Goal: Information Seeking & Learning: Understand process/instructions

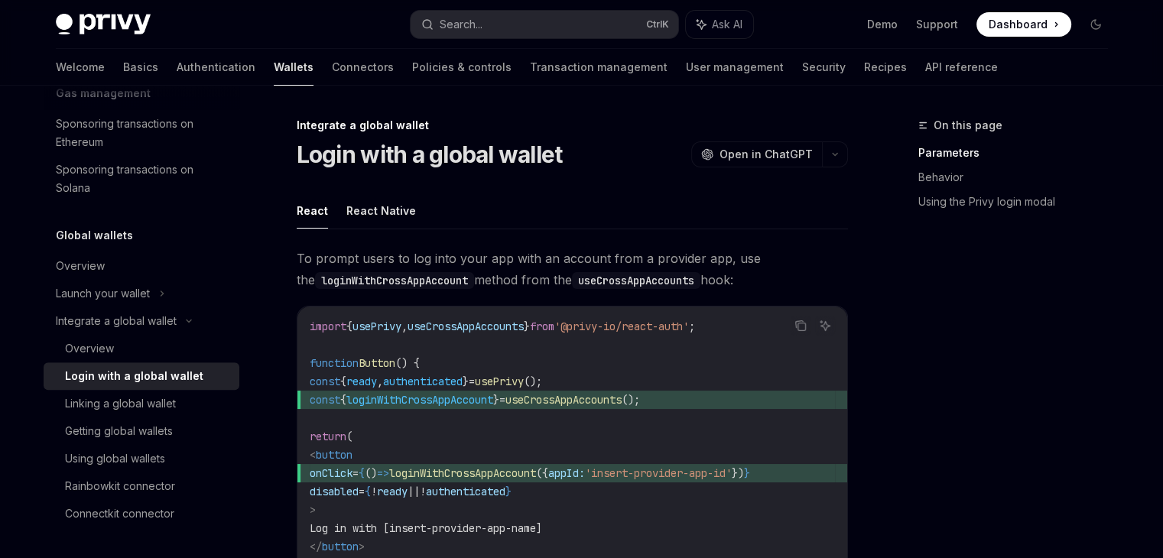
click at [1026, 23] on span "Dashboard" at bounding box center [1018, 24] width 59 height 15
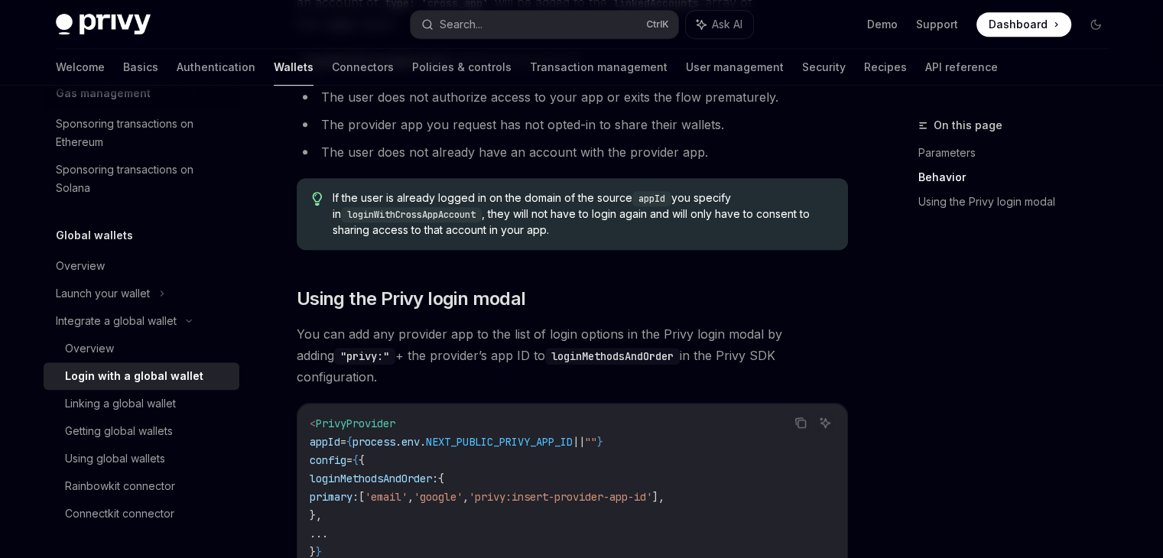
scroll to position [1185, 0]
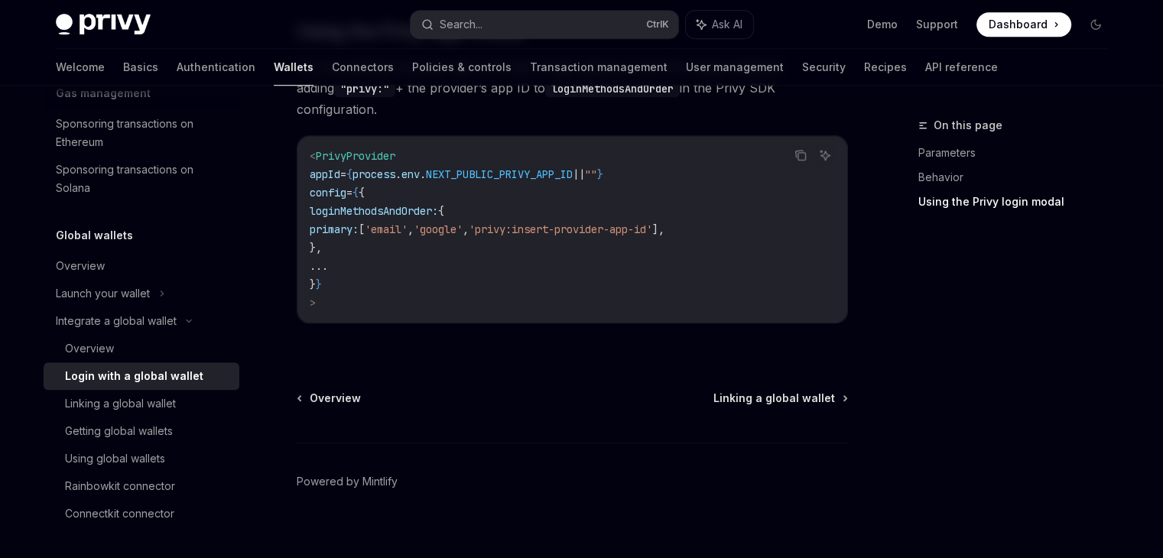
drag, startPoint x: 810, startPoint y: 145, endPoint x: 837, endPoint y: 414, distance: 270.6
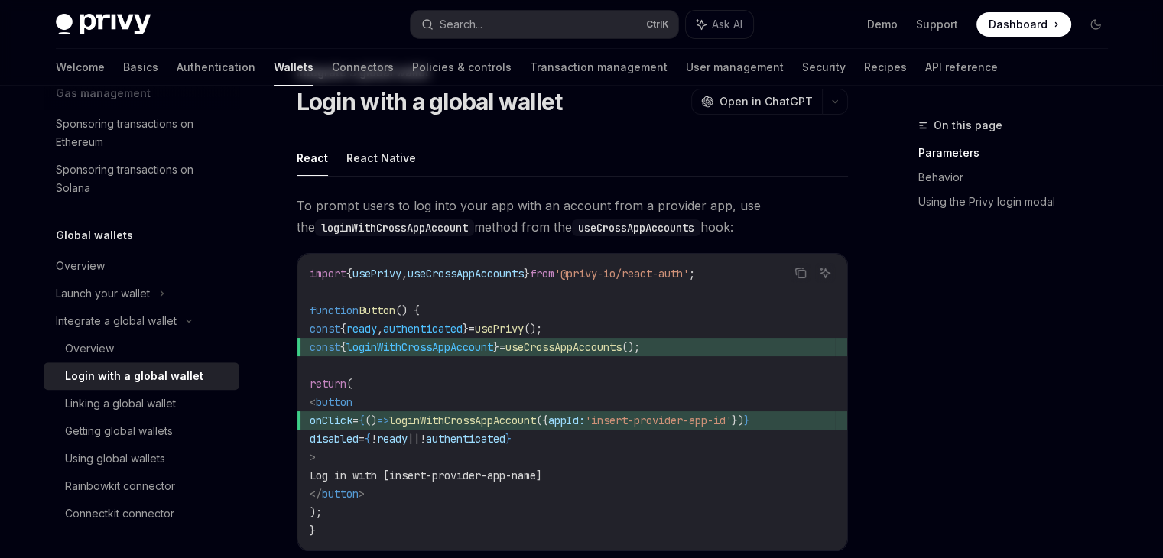
scroll to position [0, 0]
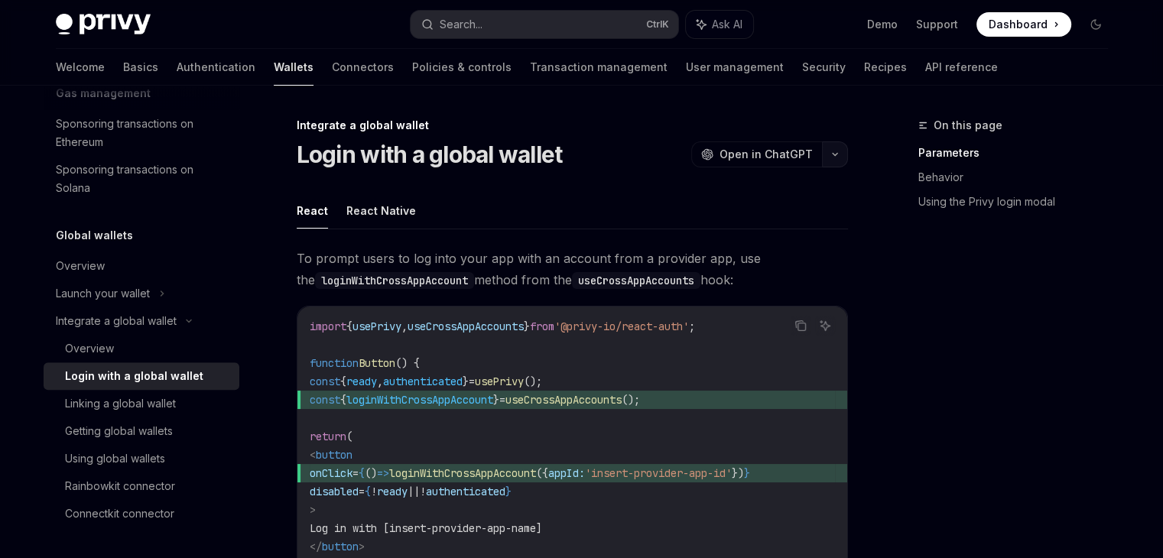
click at [835, 157] on icon "button" at bounding box center [835, 154] width 18 height 6
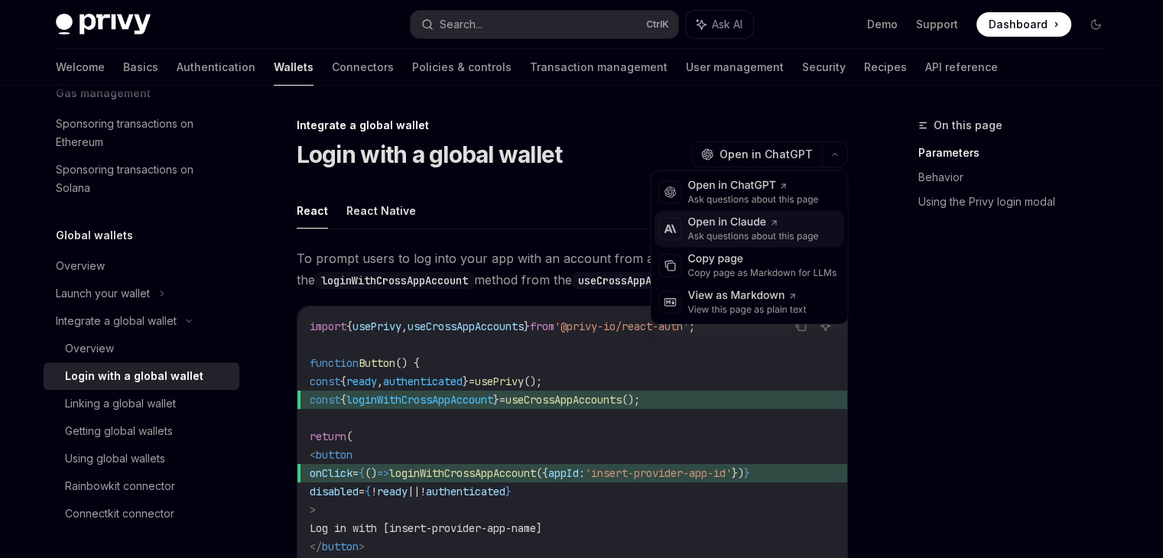
click at [795, 224] on div "Open in Claude" at bounding box center [752, 222] width 131 height 15
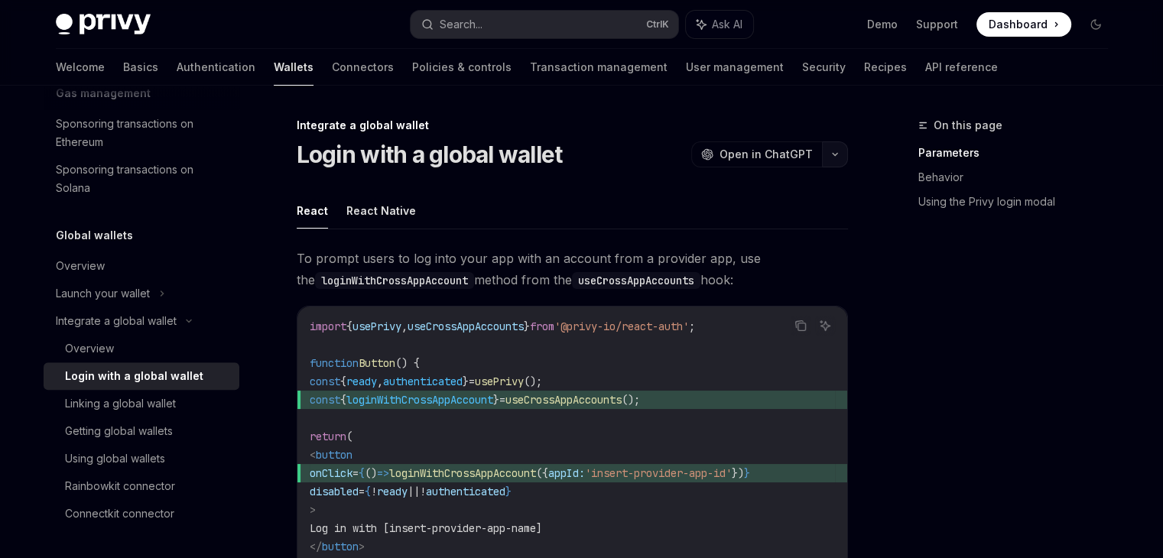
click at [835, 159] on button "button" at bounding box center [835, 154] width 26 height 26
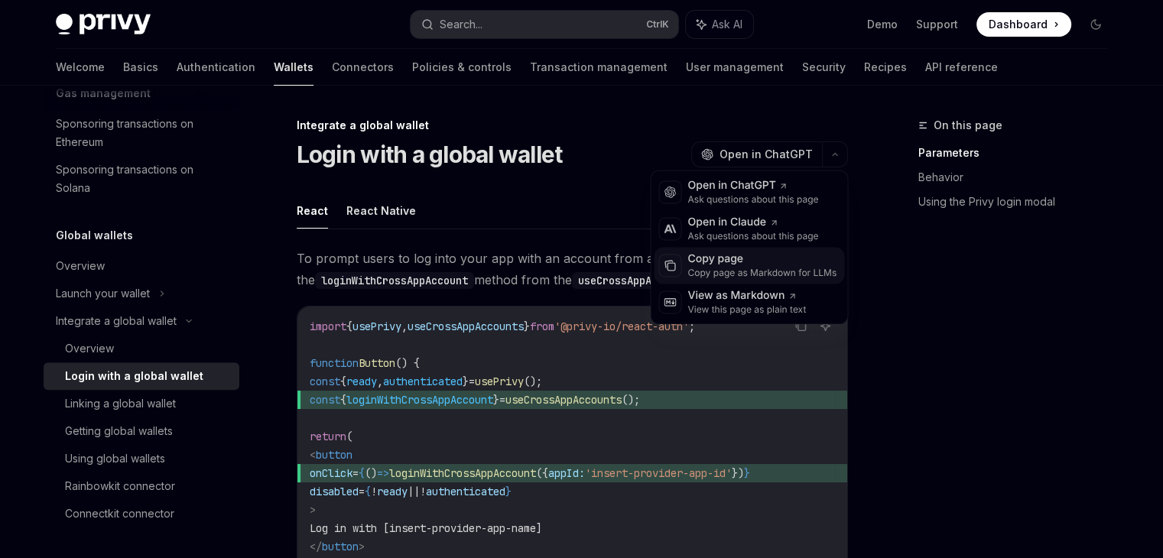
click at [750, 255] on div "Copy page" at bounding box center [761, 259] width 149 height 15
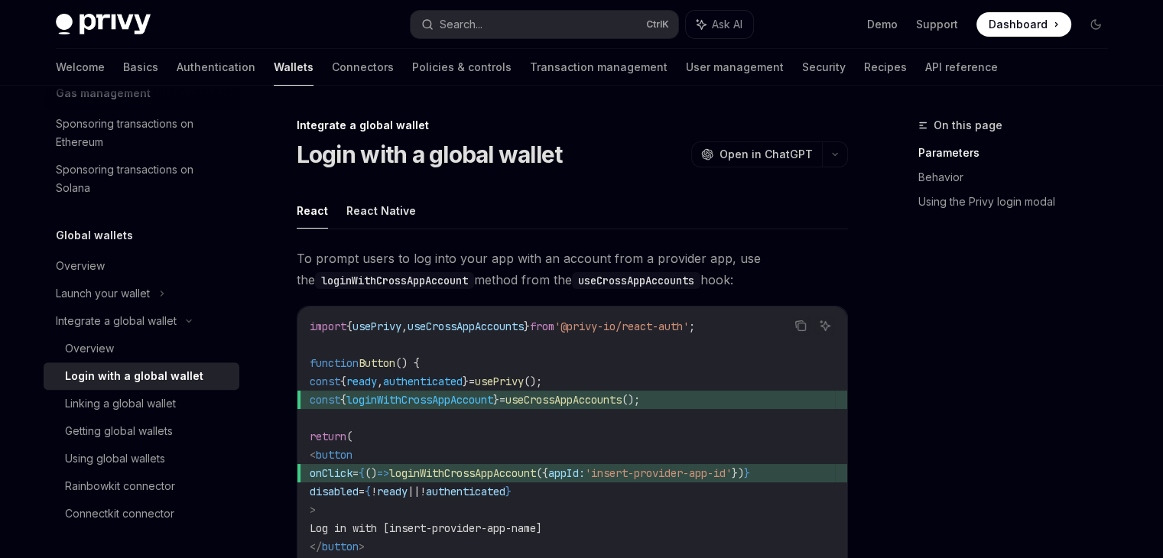
click at [465, 154] on h1 "Login with a global wallet" at bounding box center [430, 155] width 266 height 28
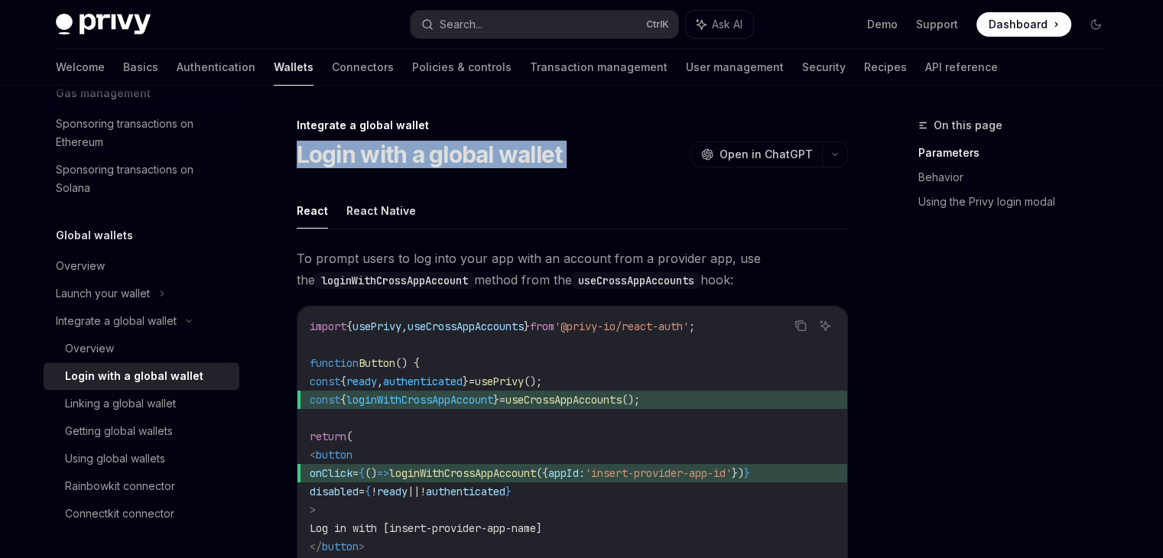
click at [465, 154] on h1 "Login with a global wallet" at bounding box center [430, 155] width 266 height 28
copy div "Login with a global wallet OpenAI"
click at [520, 161] on h1 "Login with a global wallet" at bounding box center [430, 155] width 266 height 28
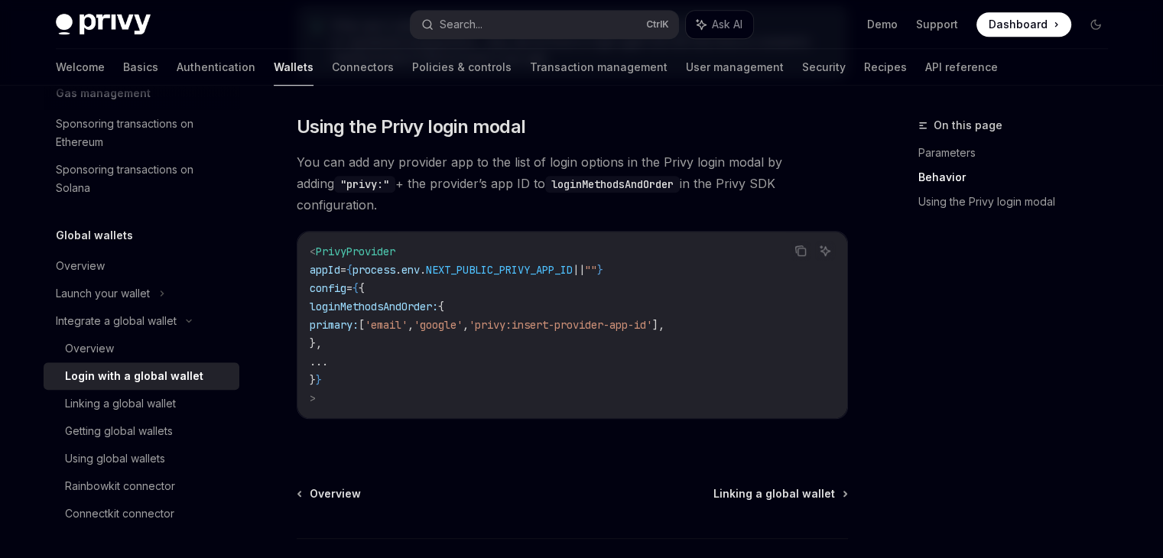
scroll to position [1185, 0]
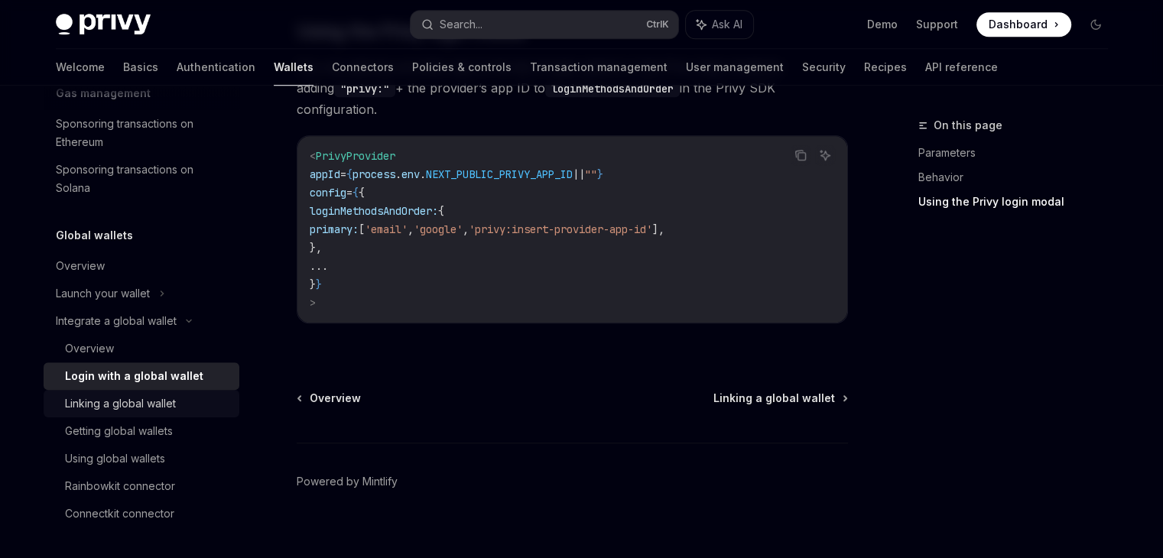
click at [128, 415] on link "Linking a global wallet" at bounding box center [142, 404] width 196 height 28
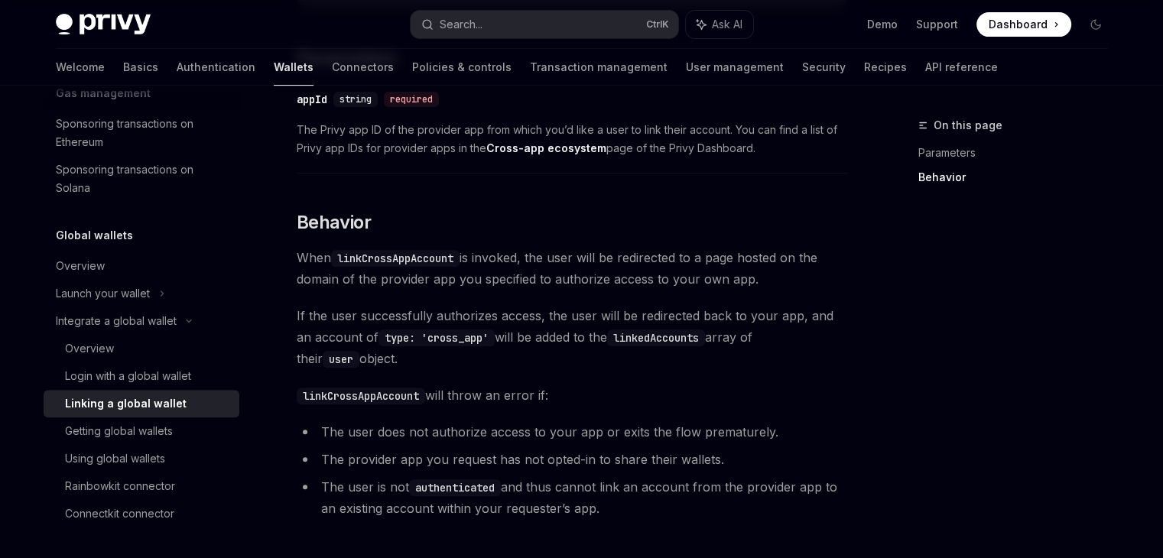
scroll to position [788, 0]
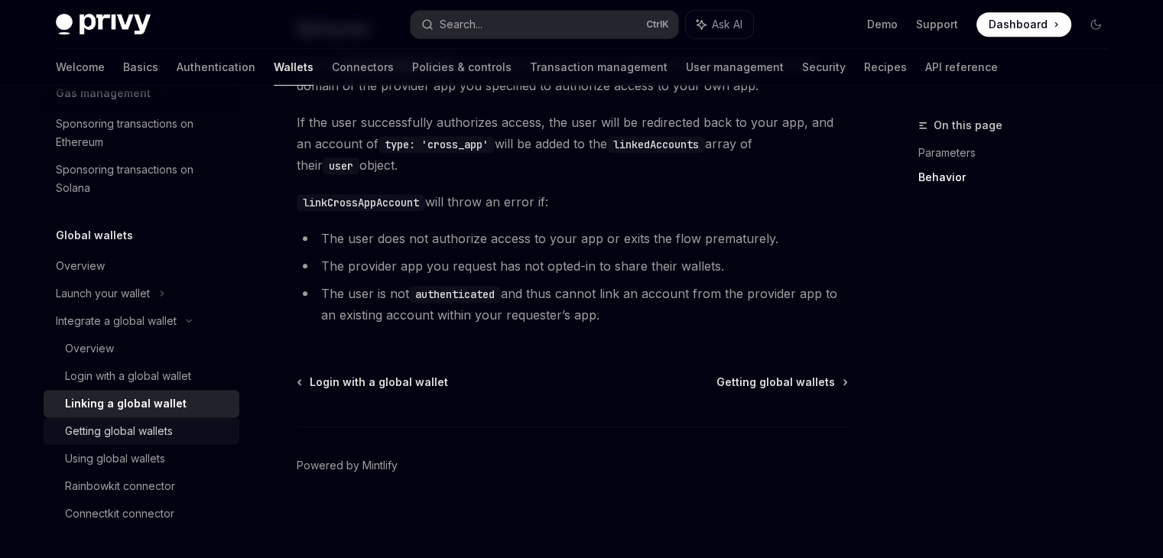
click at [177, 432] on div "Getting global wallets" at bounding box center [147, 431] width 165 height 18
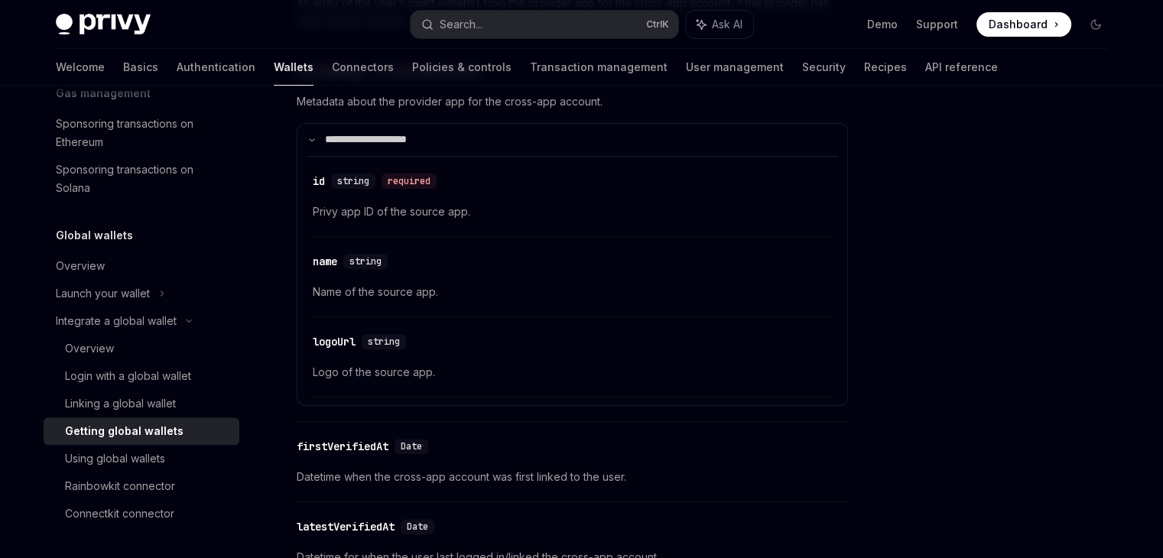
scroll to position [957, 0]
click at [144, 450] on div "Using global wallets" at bounding box center [115, 459] width 100 height 18
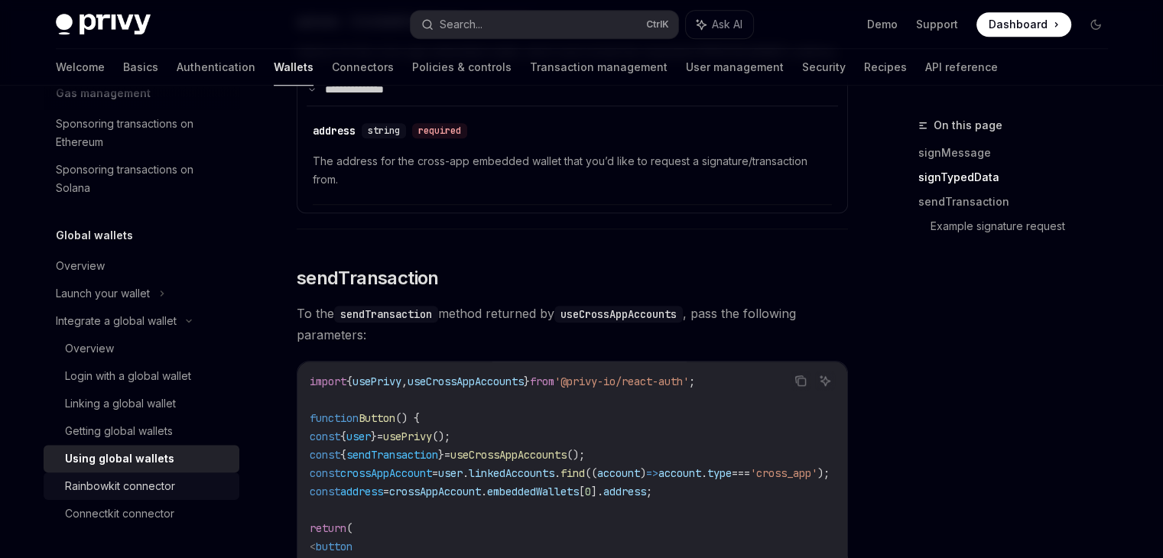
click at [184, 486] on div "Rainbowkit connector" at bounding box center [147, 486] width 165 height 18
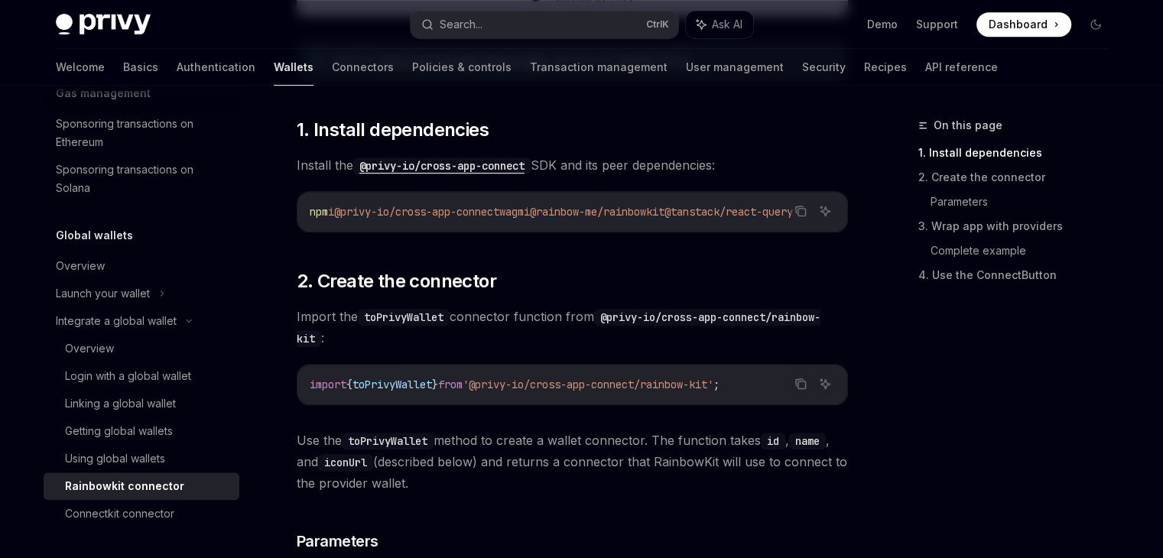
scroll to position [841, 0]
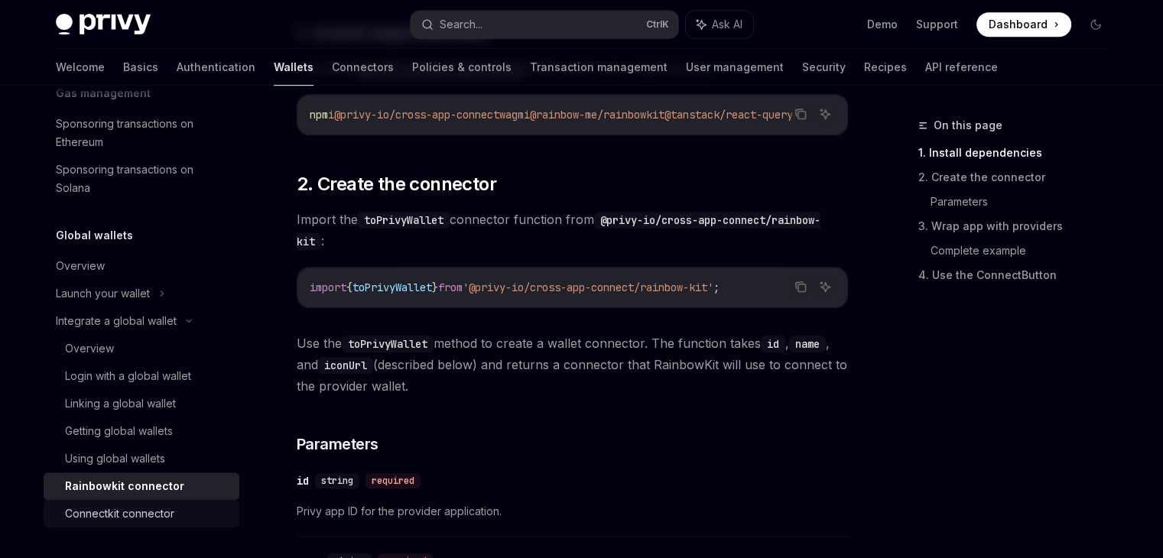
click at [184, 524] on link "Connectkit connector" at bounding box center [142, 514] width 196 height 28
type textarea "*"
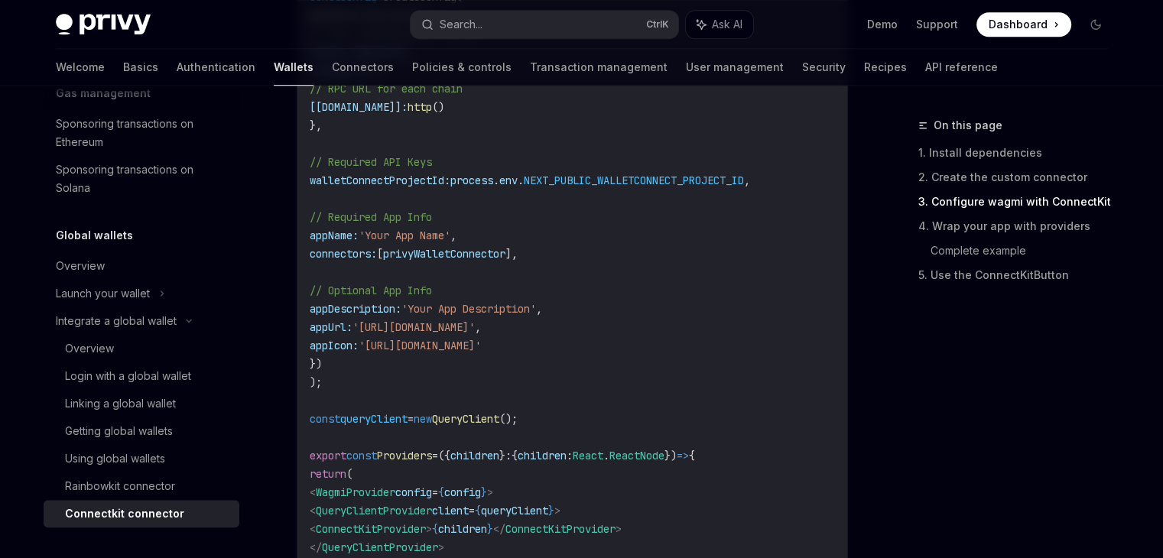
scroll to position [1376, 0]
